Goal: Task Accomplishment & Management: Complete application form

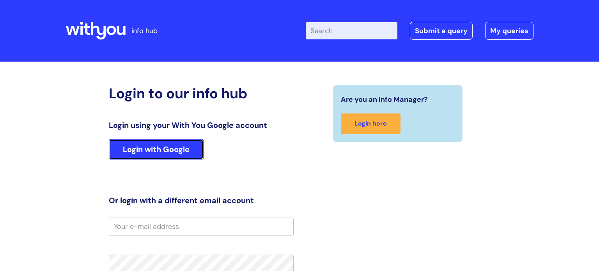
click at [188, 146] on link "Login with Google" at bounding box center [156, 149] width 95 height 20
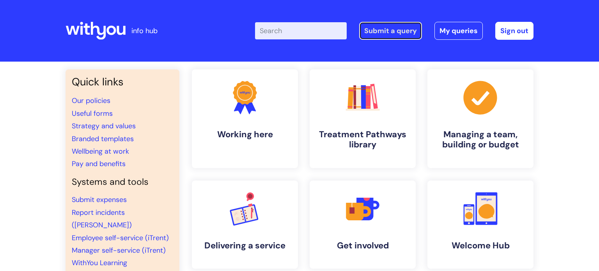
click at [416, 34] on link "Submit a query" at bounding box center [390, 31] width 63 height 18
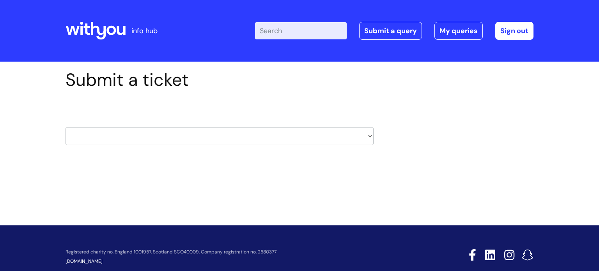
click at [255, 133] on select "HR / People IT and Support Clinical Drug Alerts Finance Accounts Data Support T…" at bounding box center [220, 136] width 308 height 18
select select "it_and_support"
click at [66, 127] on select "HR / People IT and Support Clinical Drug Alerts Finance Accounts Data Support T…" at bounding box center [220, 136] width 308 height 18
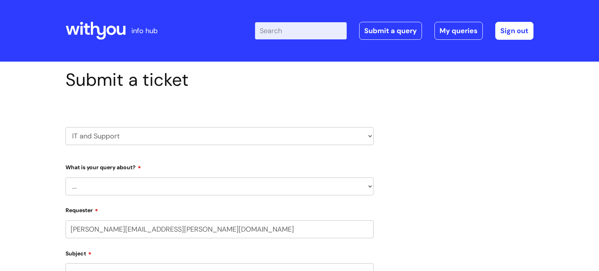
select select "80004286563"
click at [146, 182] on select "... Mobile Phone Reset & MFA Accounts, Starters and Leavers IT Hardware issue I…" at bounding box center [220, 187] width 308 height 18
select select "Something Else"
click at [66, 178] on select "... Mobile Phone Reset & MFA Accounts, Starters and Leavers IT Hardware issue I…" at bounding box center [220, 187] width 308 height 18
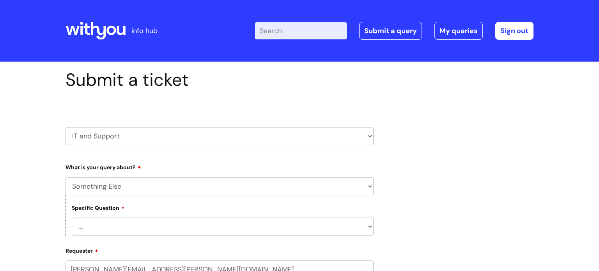
click at [157, 229] on select "... My problem is not listed" at bounding box center [223, 227] width 302 height 18
select select "My problem is not listed"
click at [72, 218] on select "... My problem is not listed" at bounding box center [223, 227] width 302 height 18
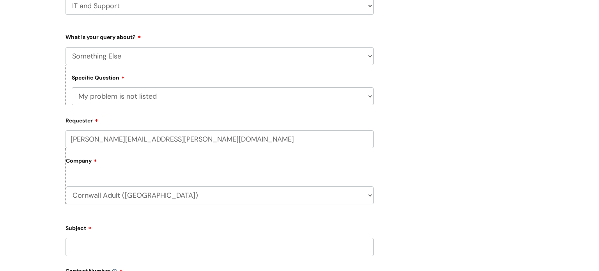
scroll to position [131, 0]
click at [117, 249] on input "Subject" at bounding box center [220, 246] width 308 height 18
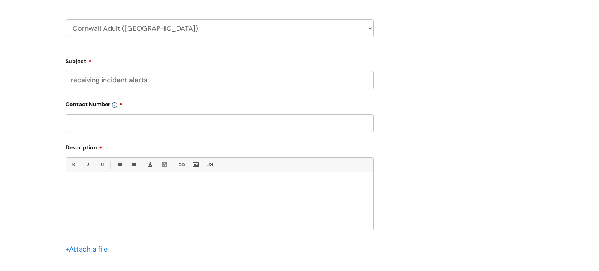
scroll to position [300, 0]
type input "receiving incident alerts"
click at [139, 178] on div at bounding box center [219, 201] width 307 height 54
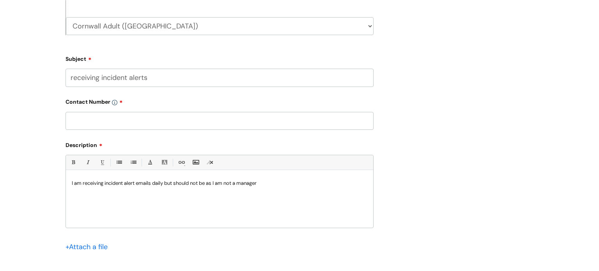
click at [175, 124] on input "text" at bounding box center [220, 121] width 308 height 18
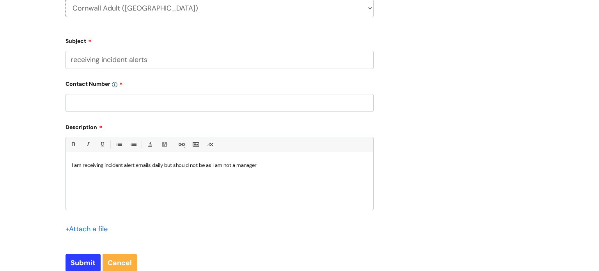
scroll to position [318, 0]
type input "07972640181"
click at [80, 265] on input "Submit" at bounding box center [83, 263] width 35 height 18
type input "Please Wait..."
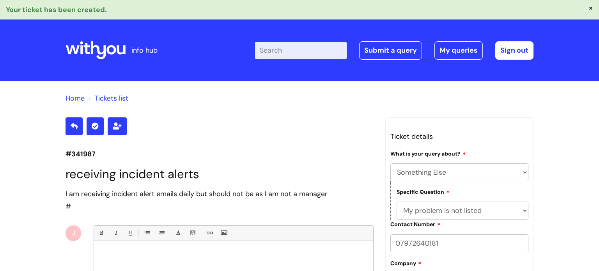
select select "Something Else"
select select "My problem is not listed"
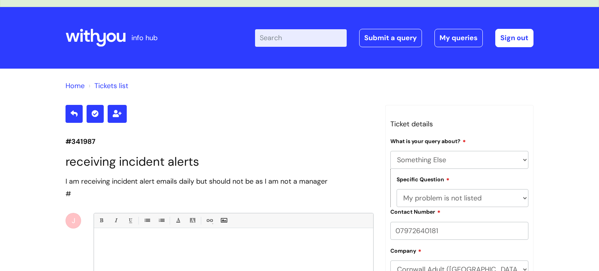
scroll to position [20, 0]
